Goal: Task Accomplishment & Management: Use online tool/utility

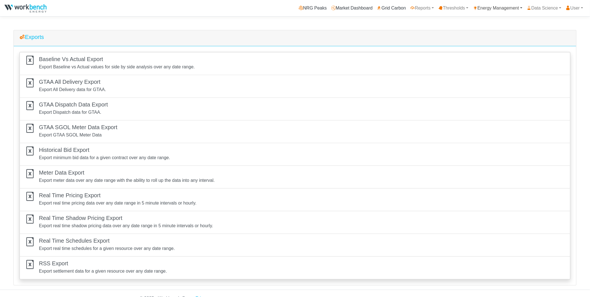
click at [509, 8] on link "Energy Management" at bounding box center [498, 8] width 54 height 11
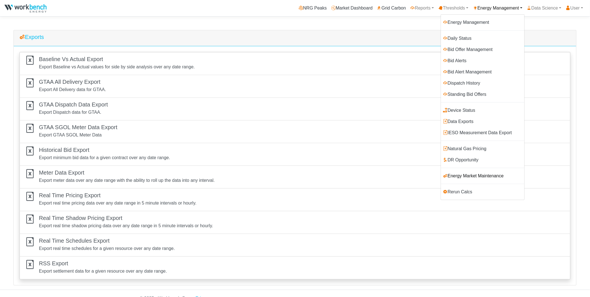
click at [470, 175] on link "Energy Market Maintenance" at bounding box center [482, 175] width 83 height 11
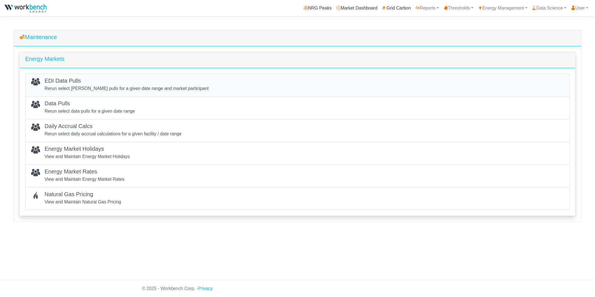
click at [149, 86] on p "Rerun select [PERSON_NAME] pulls for a given date range and market participant" at bounding box center [127, 88] width 164 height 7
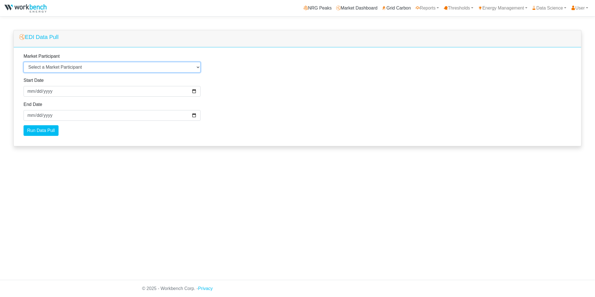
click at [96, 67] on select "Select a Market Participant Agnico Eagle - Macassa Alectra Microgrid Services L…" at bounding box center [112, 67] width 177 height 11
select select "FOXPOINT"
click at [24, 62] on select "Select a Market Participant Agnico Eagle - Macassa Alectra Microgrid Services L…" at bounding box center [112, 67] width 177 height 11
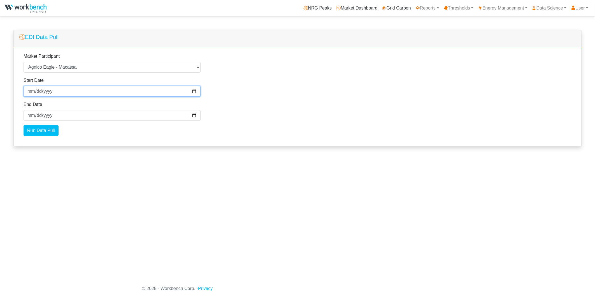
click at [195, 90] on input "2025-10-02" at bounding box center [112, 91] width 177 height 11
type input "[DATE]"
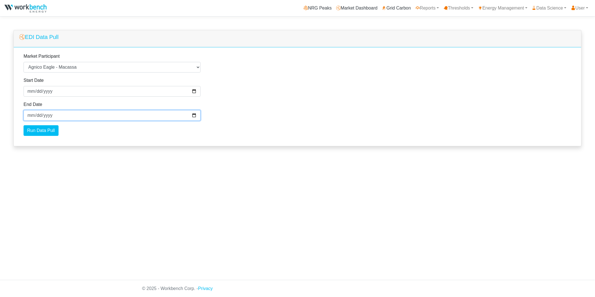
click at [194, 116] on input "2025-10-03" at bounding box center [112, 115] width 177 height 11
type input "2025-09-23"
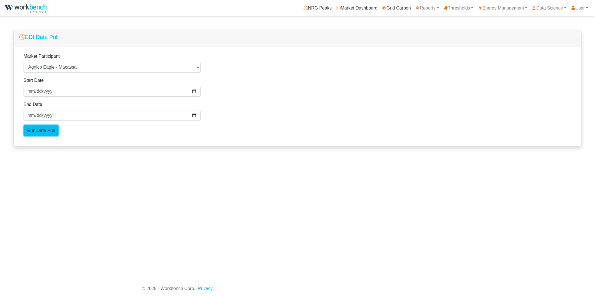
click at [46, 133] on input "Run Data Pull" at bounding box center [41, 130] width 35 height 11
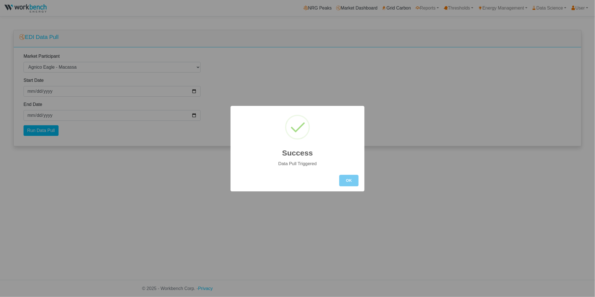
click at [344, 180] on button "OK" at bounding box center [348, 180] width 19 height 11
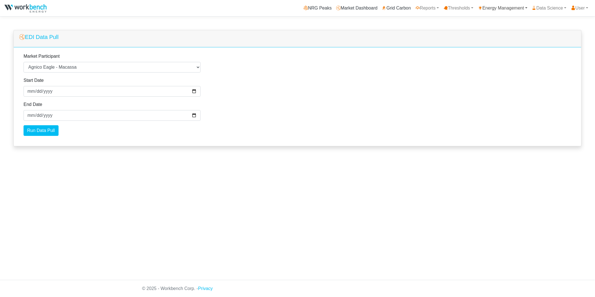
click at [514, 9] on link "Energy Management" at bounding box center [502, 8] width 54 height 11
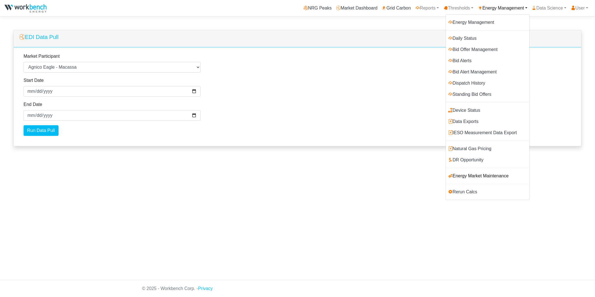
click at [471, 176] on link "Energy Market Maintenance" at bounding box center [487, 175] width 83 height 11
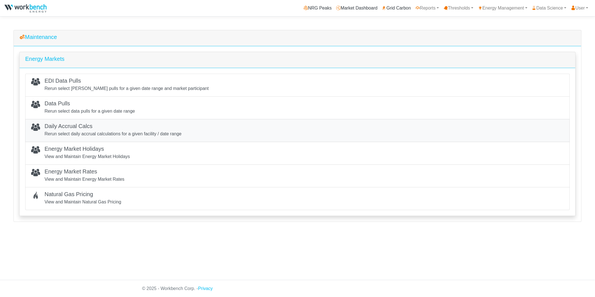
click at [158, 133] on p "Rerun select daily accrual calculations for a given facility / date range" at bounding box center [113, 133] width 137 height 7
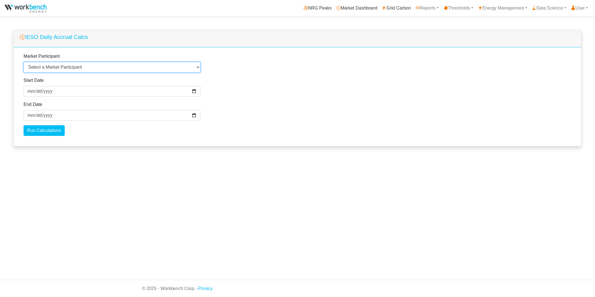
click at [132, 66] on select "Select a Market Participant Agnico Eagle - Macassa - Macassa Arauco Ltd - Flake…" at bounding box center [112, 67] width 177 height 11
select select "28"
click at [24, 62] on select "Select a Market Participant Agnico Eagle - Macassa - Macassa Arauco Ltd - Flake…" at bounding box center [112, 67] width 177 height 11
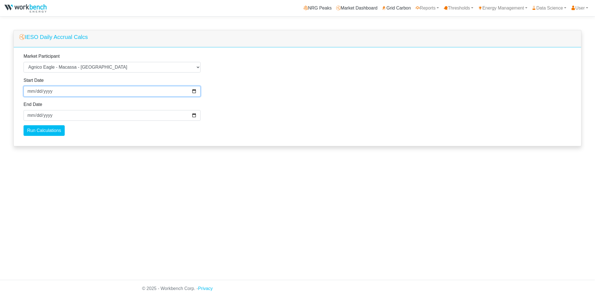
click at [193, 93] on input "2025-09-26" at bounding box center [112, 91] width 177 height 11
type input "[DATE]"
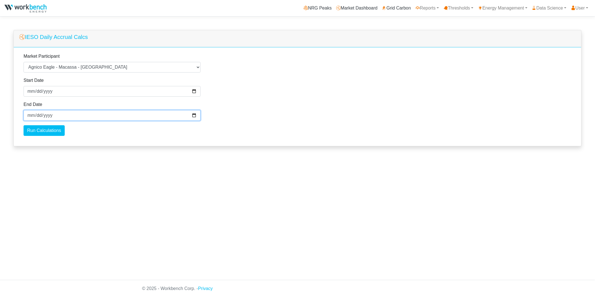
click at [195, 113] on input "2025-10-01" at bounding box center [112, 115] width 177 height 11
type input "[DATE]"
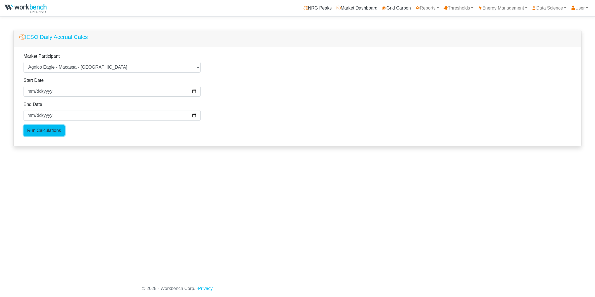
click at [38, 133] on input "Run Calculations" at bounding box center [44, 130] width 41 height 11
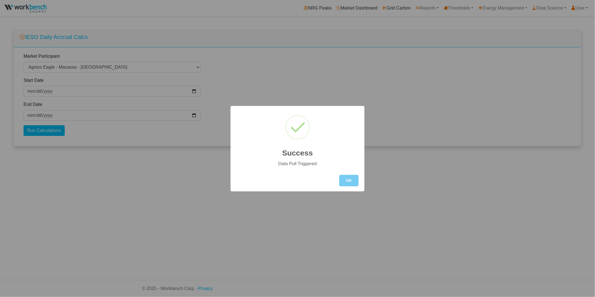
click at [353, 179] on button "OK" at bounding box center [348, 180] width 19 height 11
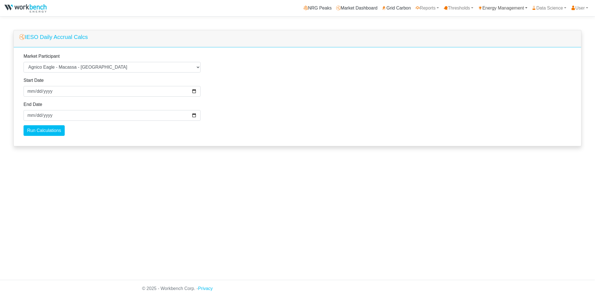
click at [495, 12] on link "Energy Management" at bounding box center [502, 8] width 54 height 11
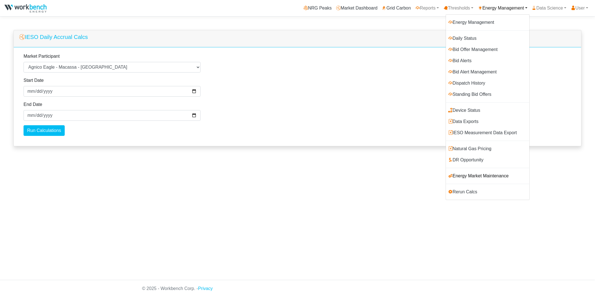
click at [465, 173] on link "Energy Market Maintenance" at bounding box center [487, 175] width 83 height 11
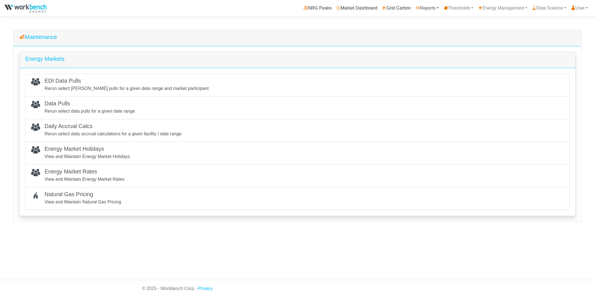
click at [427, 11] on link "Reports" at bounding box center [427, 8] width 28 height 11
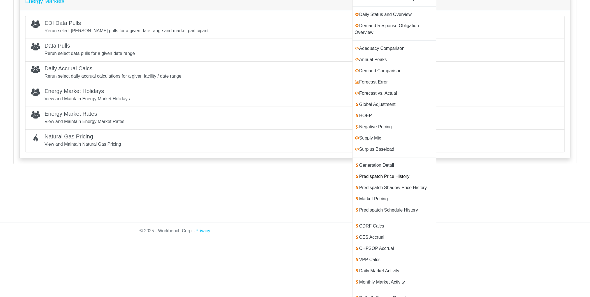
scroll to position [116, 0]
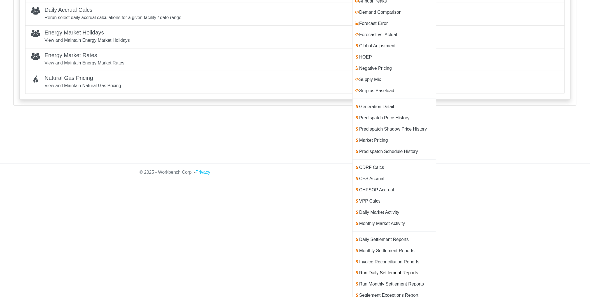
click at [402, 267] on link "Run Daily Settlement Reports" at bounding box center [394, 272] width 83 height 11
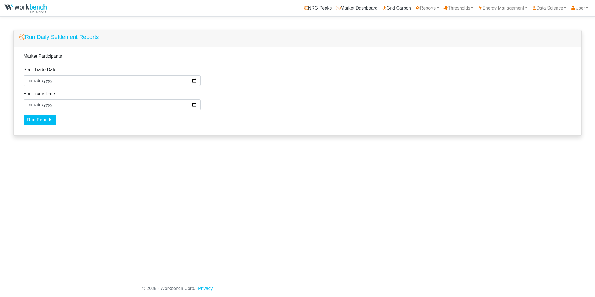
select select
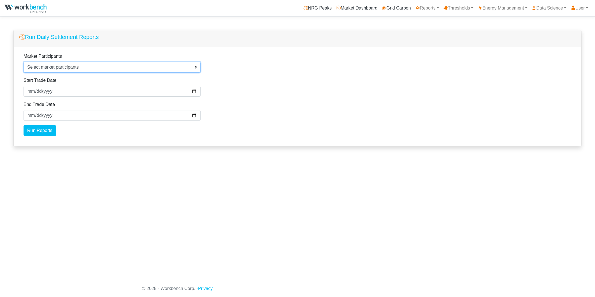
click at [192, 69] on button "Select market participants" at bounding box center [112, 67] width 177 height 11
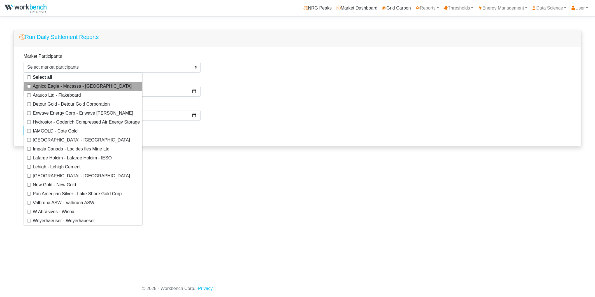
click at [85, 88] on label "Agnico Eagle - Macassa - [GEOGRAPHIC_DATA]" at bounding box center [82, 86] width 99 height 7
select select "294"
checkbox input "true"
click at [279, 106] on div "Market Participants Agnico Eagle - Macassa - Macassa Arauco Ltd - Flakeboard De…" at bounding box center [297, 96] width 567 height 99
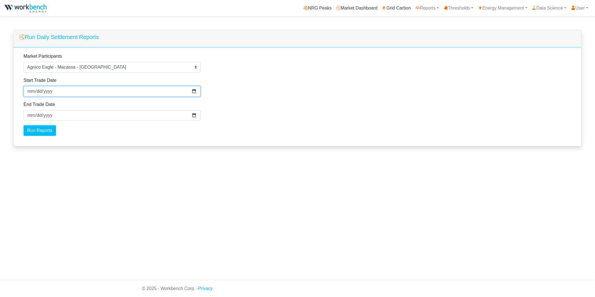
click at [197, 91] on input "[DATE]" at bounding box center [112, 91] width 177 height 11
type input "[DATE]"
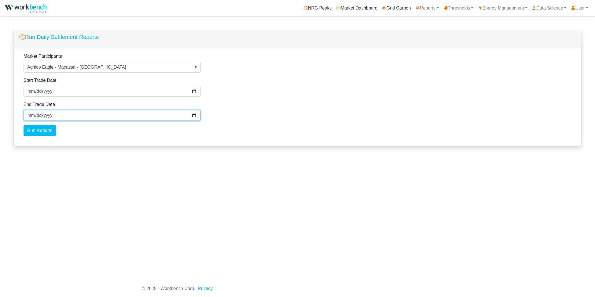
click at [192, 115] on input "2025-09-30" at bounding box center [112, 115] width 177 height 11
type input "[DATE]"
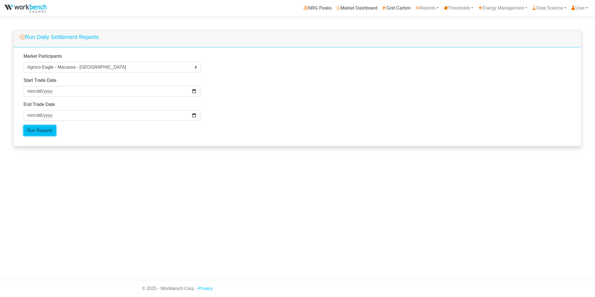
click at [44, 129] on input "Run Reports" at bounding box center [40, 130] width 32 height 11
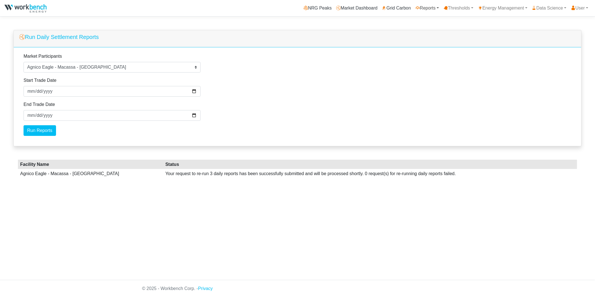
click at [432, 10] on link "Reports" at bounding box center [427, 8] width 28 height 11
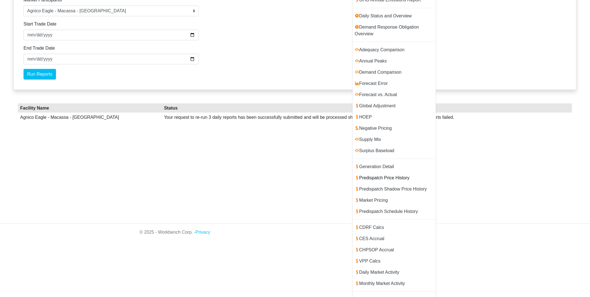
scroll to position [116, 0]
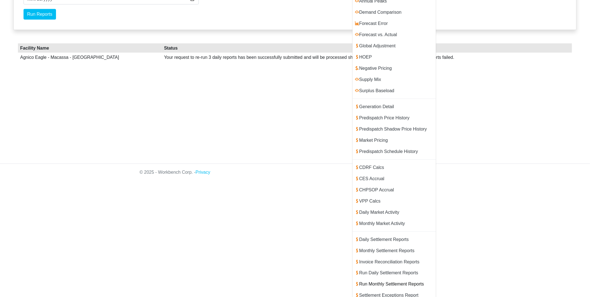
click at [388, 279] on link "Run Monthly Settlement Reports" at bounding box center [394, 284] width 83 height 11
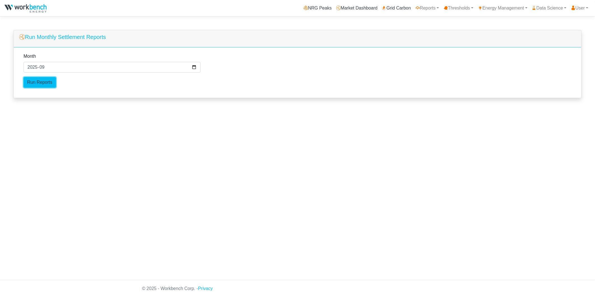
click at [48, 83] on input "Run Reports" at bounding box center [40, 82] width 32 height 11
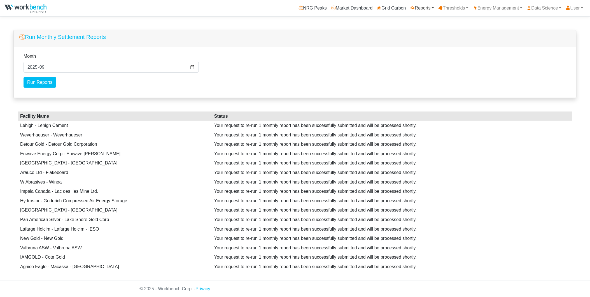
click at [417, 11] on link "Reports" at bounding box center [422, 8] width 28 height 11
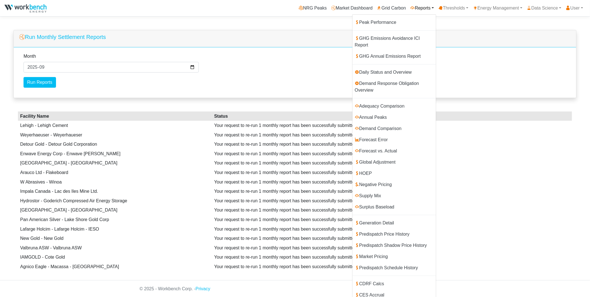
click at [505, 1] on nav "NRG Peaks Market Dashboard Grid Carbon Reports Peak Performance GHG Emissions A…" at bounding box center [295, 8] width 590 height 17
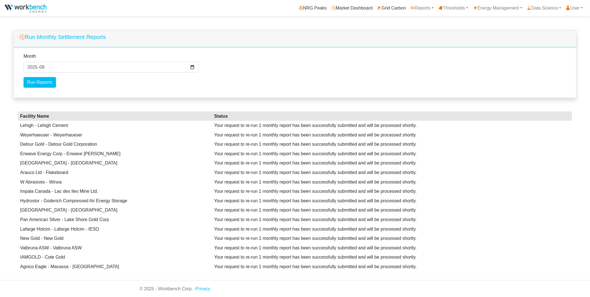
click at [499, 14] on nav "NRG Peaks Market Dashboard Grid Carbon Reports Peak Performance GHG Emissions A…" at bounding box center [295, 8] width 590 height 17
click at [500, 9] on link "Energy Management" at bounding box center [498, 8] width 54 height 11
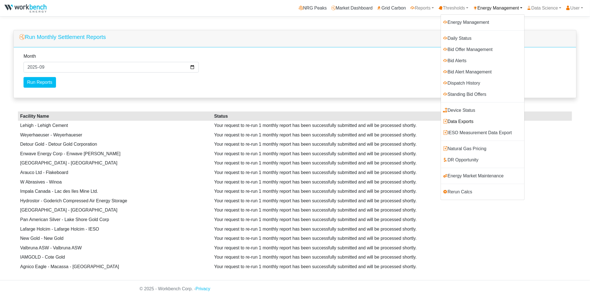
click at [459, 120] on link "Data Exports" at bounding box center [482, 121] width 83 height 11
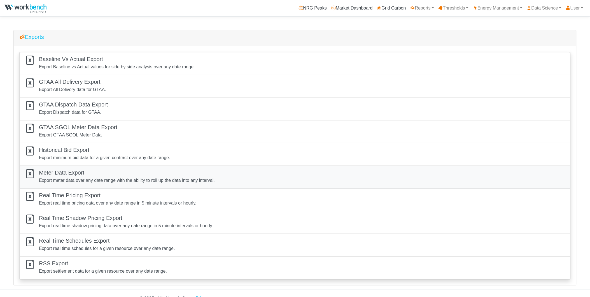
click at [82, 177] on div "Meter Data Export Export meter data over any date range with the ability to rol…" at bounding box center [127, 177] width 176 height 16
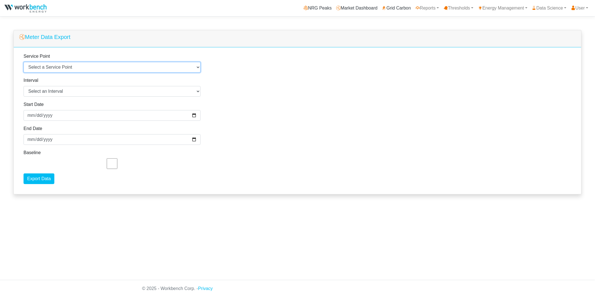
click at [117, 65] on select "Select a Service Point Agnico Eagle - [GEOGRAPHIC_DATA] - [GEOGRAPHIC_DATA] - 1…" at bounding box center [112, 67] width 177 height 11
select select "427"
click at [24, 62] on select "Select a Service Point Agnico Eagle - [GEOGRAPHIC_DATA] - [GEOGRAPHIC_DATA] - 1…" at bounding box center [112, 67] width 177 height 11
click at [251, 116] on div "Service Point Select a Service Point [GEOGRAPHIC_DATA] Eagle - [GEOGRAPHIC_DATA…" at bounding box center [297, 120] width 567 height 147
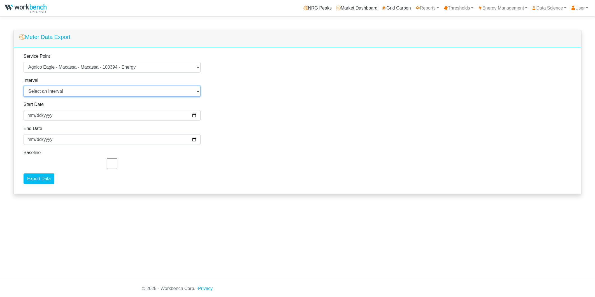
click at [161, 93] on select "Select an Interval 1 Minute 5 Minutes 15 Minutes 30 Minutes Hourly Daily" at bounding box center [112, 91] width 177 height 11
select select "60"
click at [24, 86] on select "Select an Interval 1 Minute 5 Minutes 15 Minutes 30 Minutes Hourly Daily" at bounding box center [112, 91] width 177 height 11
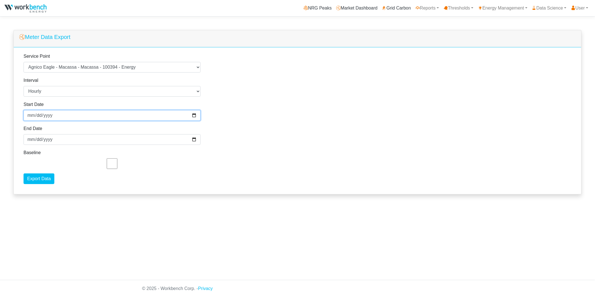
click at [192, 114] on input "[DATE]" at bounding box center [112, 115] width 177 height 11
type input "[DATE]"
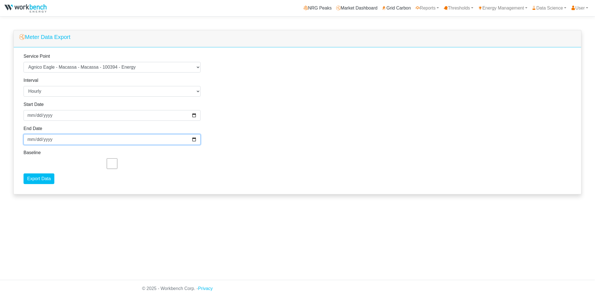
click at [191, 139] on input "[DATE]" at bounding box center [112, 139] width 177 height 11
type input "[DATE]"
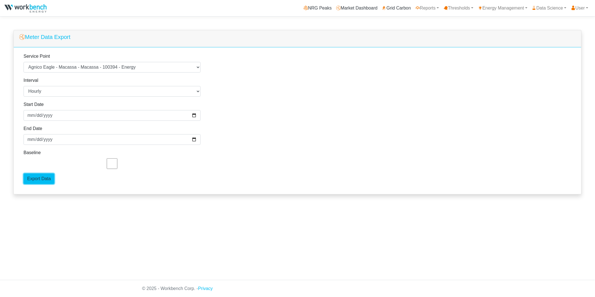
click at [44, 178] on input "Export Data" at bounding box center [39, 178] width 31 height 11
